Goal: Find specific page/section

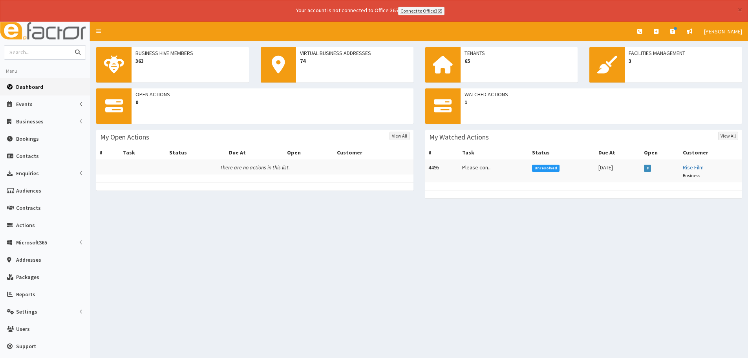
click at [35, 52] on input "text" at bounding box center [37, 53] width 66 height 14
type input "[PERSON_NAME]"
click at [76, 55] on icon "submit" at bounding box center [77, 51] width 5 height 5
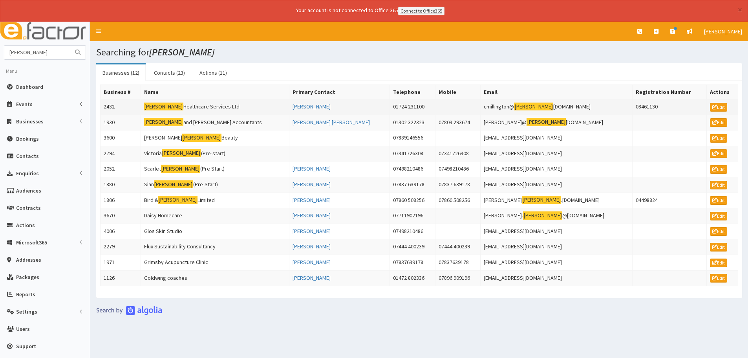
click at [198, 108] on td "[PERSON_NAME] Healthcare Services Ltd" at bounding box center [215, 107] width 148 height 16
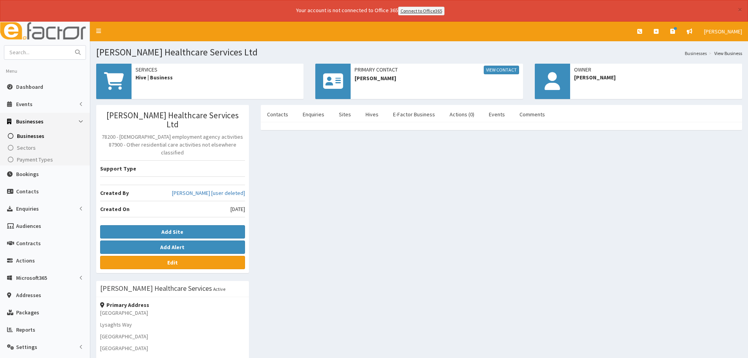
click at [309, 216] on div "Goodwin Healthcare Services Ltd 78200 - Temporary employment agency activities …" at bounding box center [419, 301] width 658 height 393
